Goal: Information Seeking & Learning: Learn about a topic

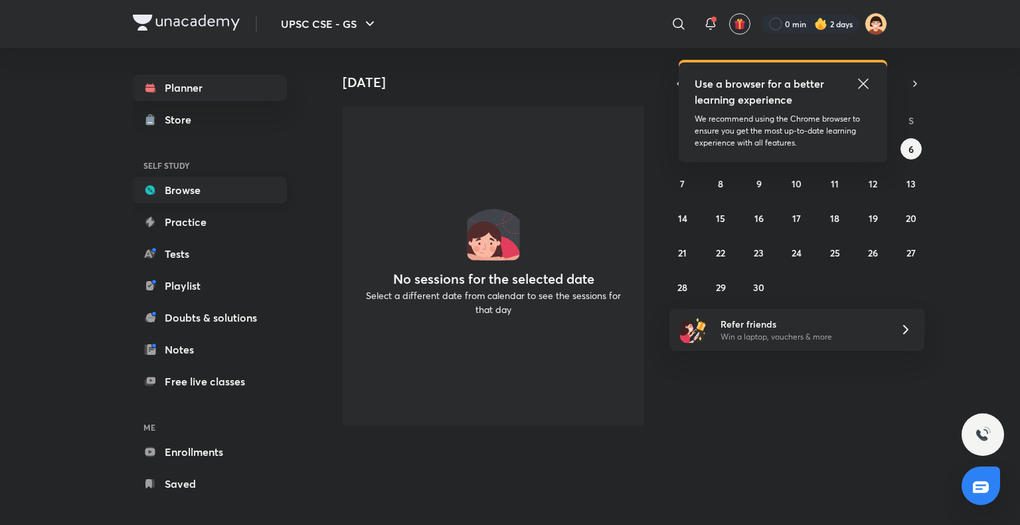
click at [201, 190] on link "Browse" at bounding box center [210, 190] width 154 height 27
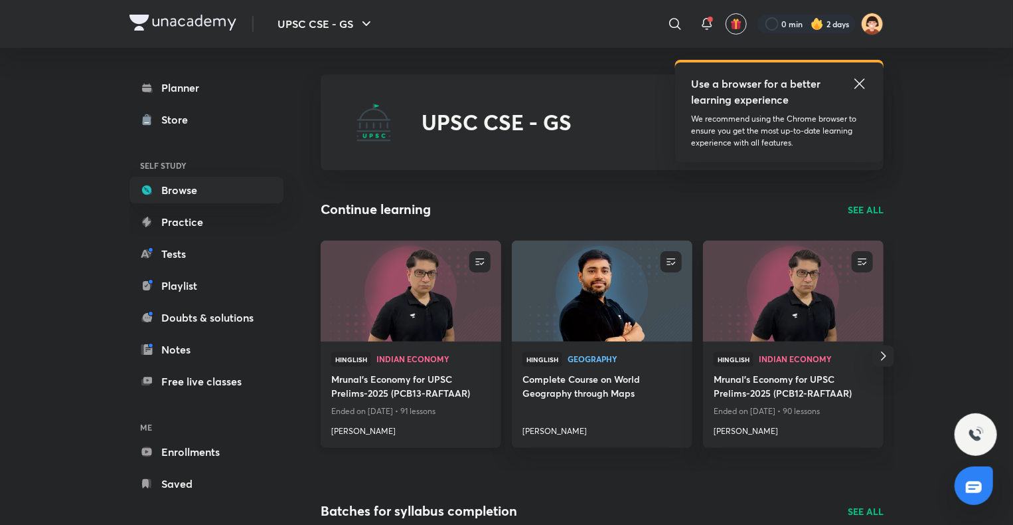
click at [392, 288] on img at bounding box center [411, 290] width 184 height 103
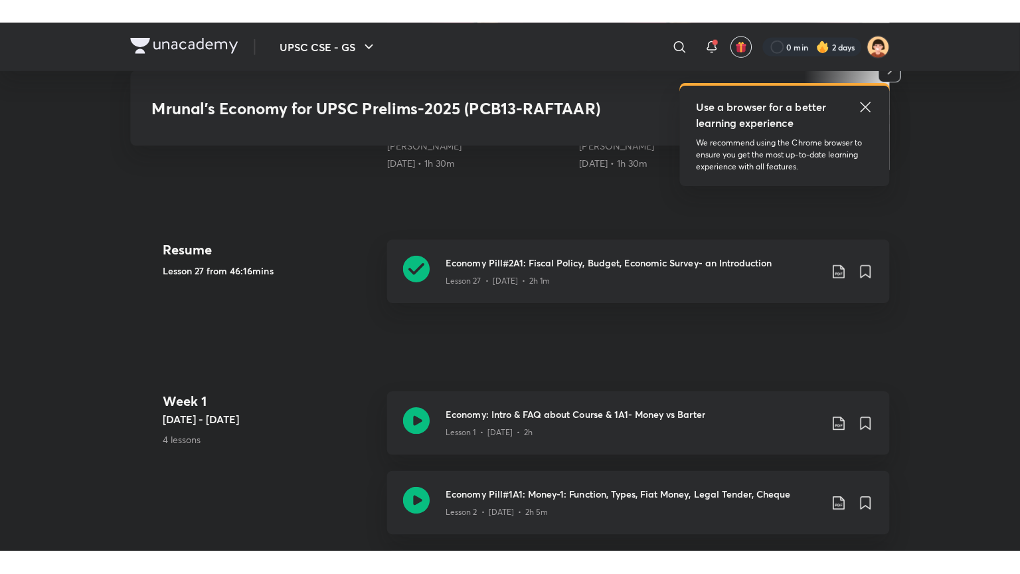
scroll to position [579, 0]
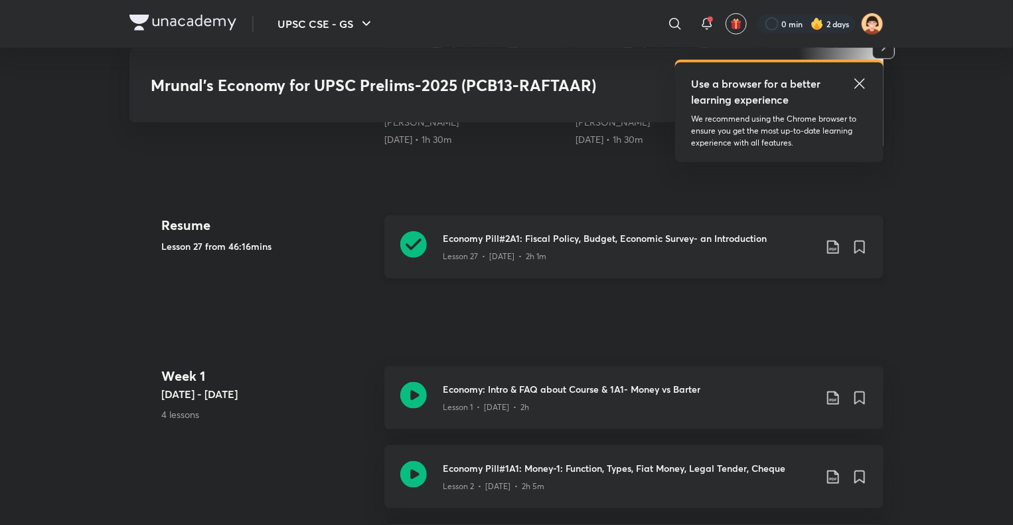
click at [413, 241] on icon at bounding box center [413, 244] width 27 height 27
